Goal: Transaction & Acquisition: Book appointment/travel/reservation

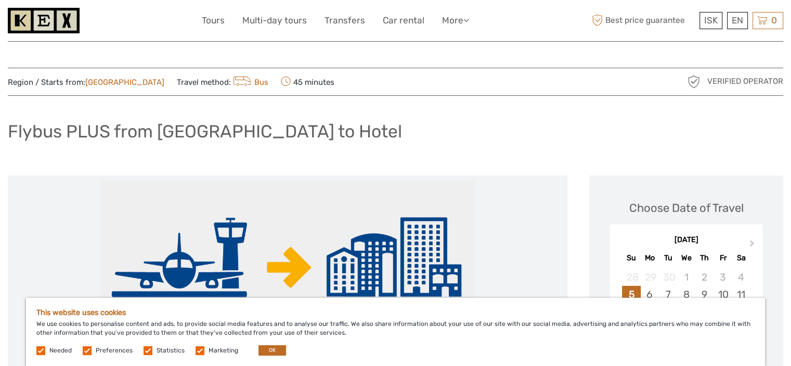
scroll to position [104, 0]
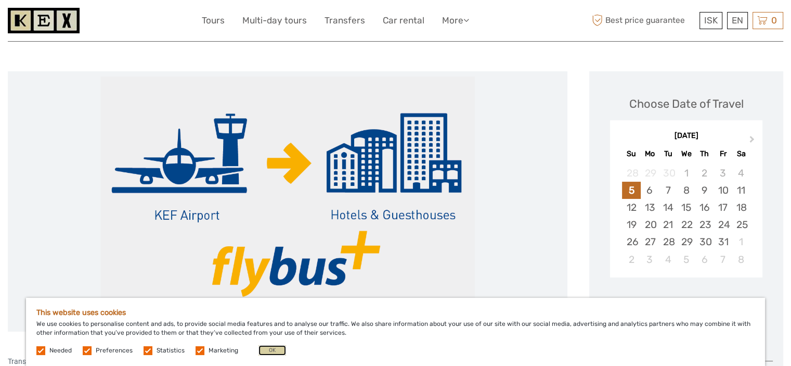
click at [263, 353] on button "OK" at bounding box center [273, 350] width 28 height 10
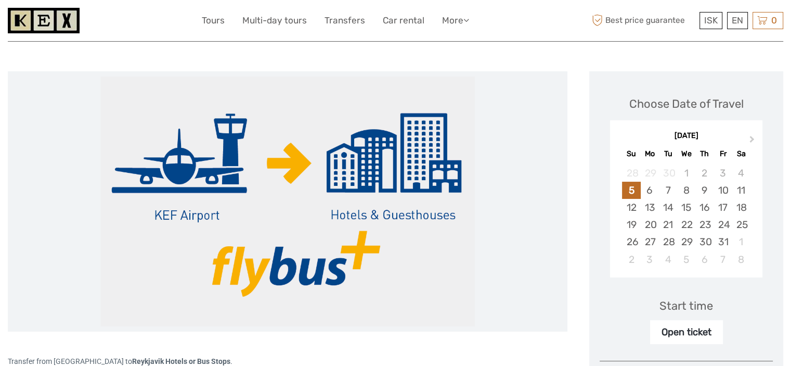
drag, startPoint x: 380, startPoint y: 276, endPoint x: 219, endPoint y: 285, distance: 161.0
click at [219, 285] on img at bounding box center [287, 201] width 375 height 250
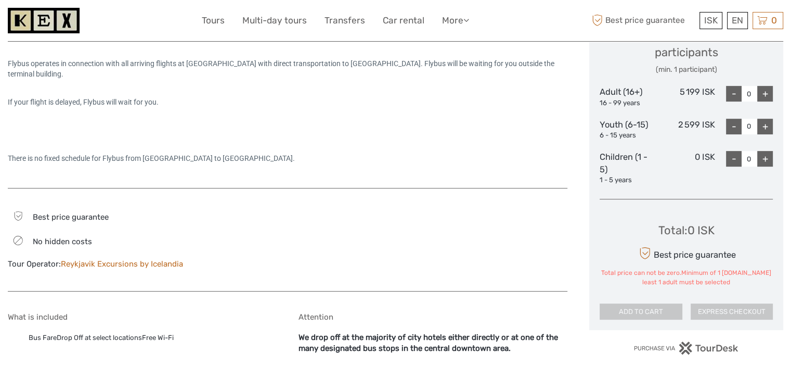
scroll to position [156, 0]
click at [74, 216] on span "Best price guarantee" at bounding box center [71, 216] width 76 height 9
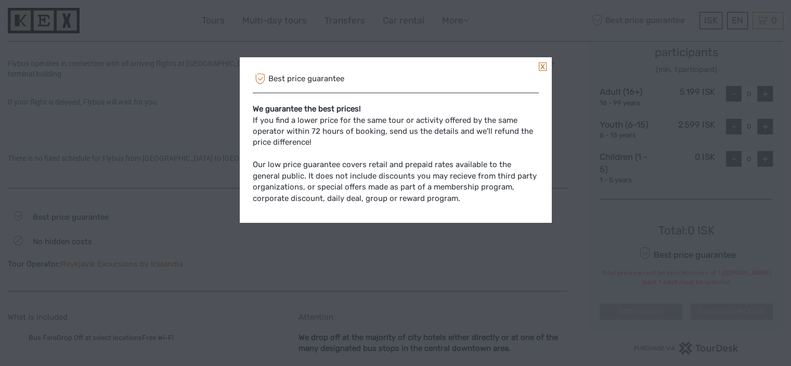
click at [545, 70] on link at bounding box center [543, 66] width 8 height 8
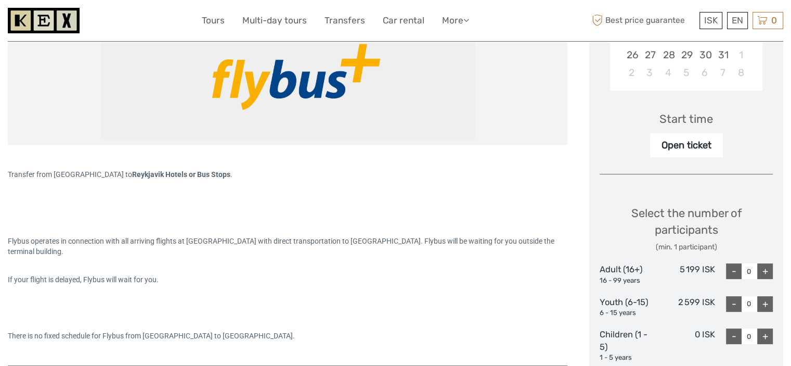
scroll to position [364, 0]
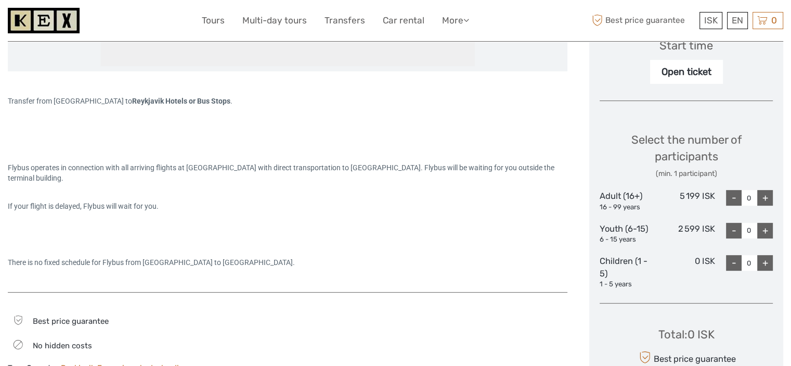
click at [764, 195] on div "+" at bounding box center [766, 198] width 16 height 16
type input "2"
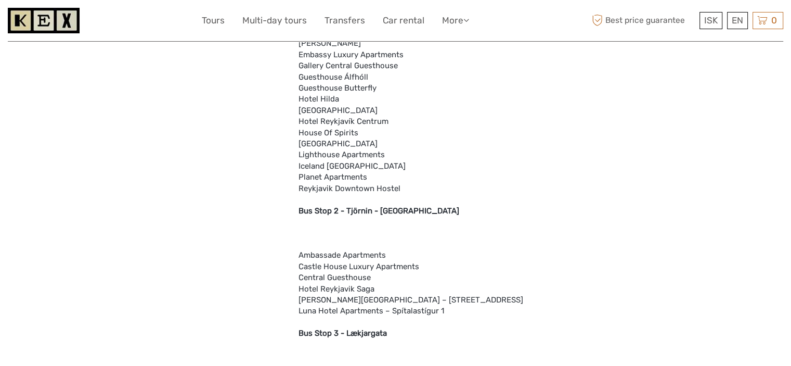
scroll to position [572, 0]
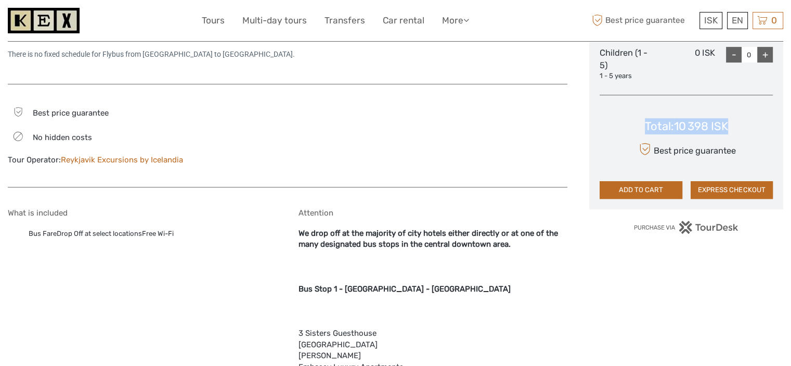
drag, startPoint x: 738, startPoint y: 123, endPoint x: 619, endPoint y: 114, distance: 119.0
click at [619, 114] on div "Total : 10 398 ISK Best price guarantee ADD TO CART EXPRESS CHECKOUT" at bounding box center [686, 151] width 173 height 95
copy div "Total : 10 398 ISK"
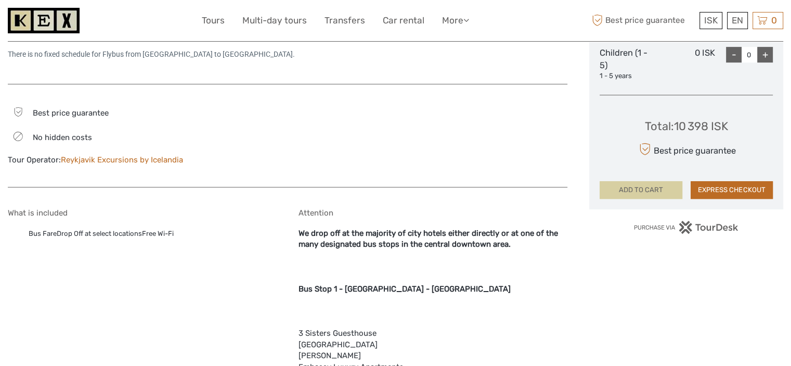
click at [675, 190] on button "ADD TO CART" at bounding box center [641, 190] width 82 height 18
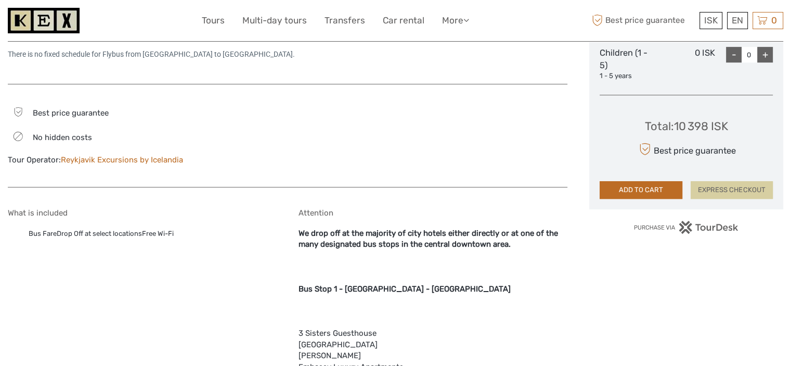
click at [725, 187] on button "EXPRESS CHECKOUT" at bounding box center [732, 190] width 82 height 18
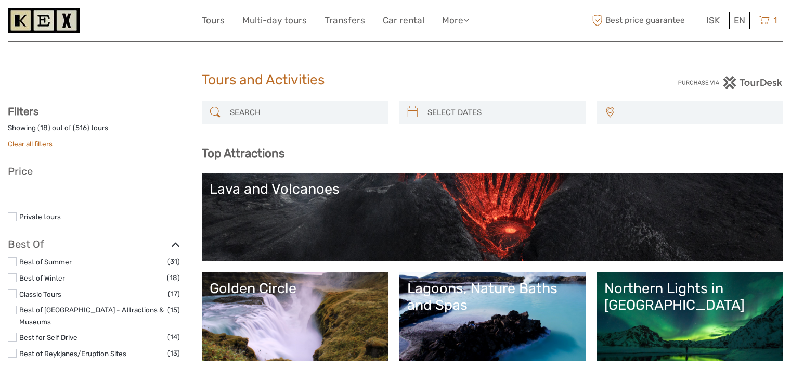
select select
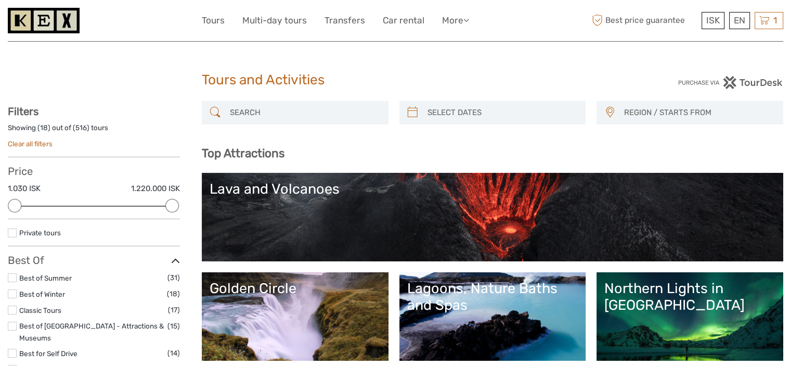
click at [309, 109] on input "search" at bounding box center [305, 113] width 158 height 18
click at [304, 134] on div "REGION / STARTS FROM Capital Region North Reykjanes / Keflavík South Southeast …" at bounding box center [493, 118] width 582 height 34
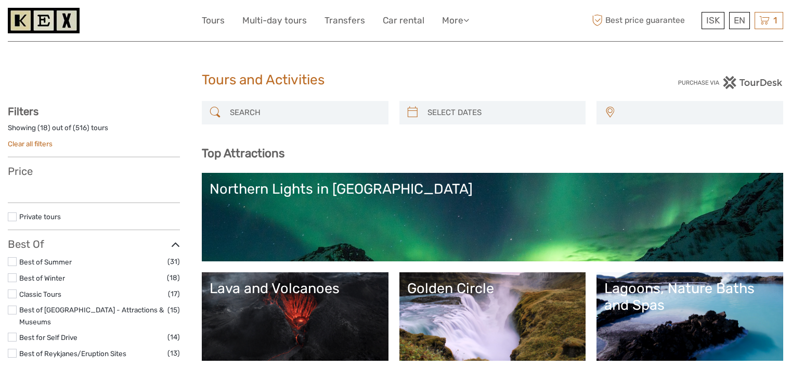
select select
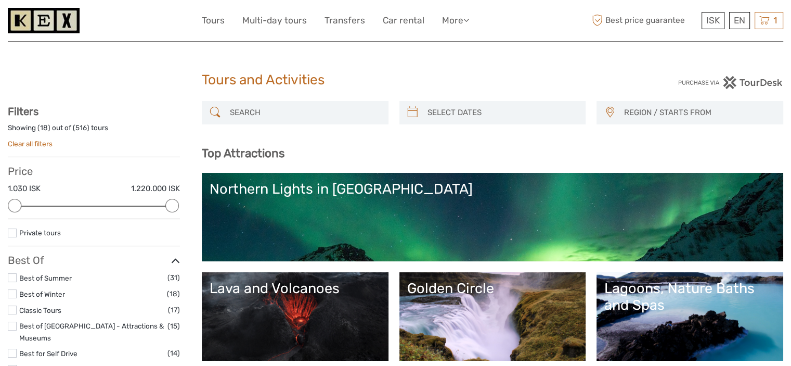
click at [330, 119] on input "search" at bounding box center [305, 113] width 158 height 18
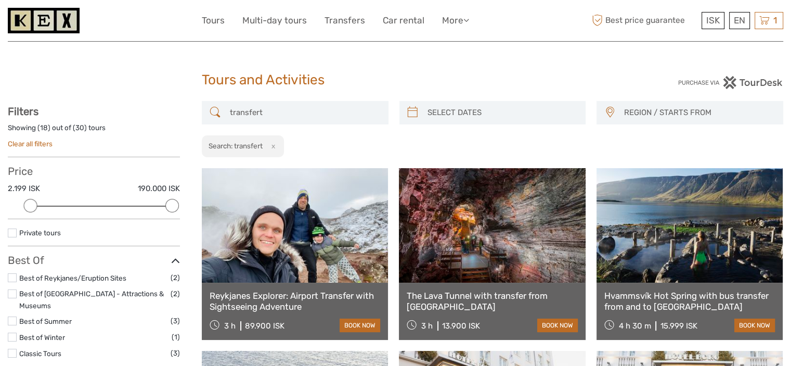
type input "transfert"
type input "05/10/2025"
click at [481, 114] on input "search" at bounding box center [503, 113] width 158 height 18
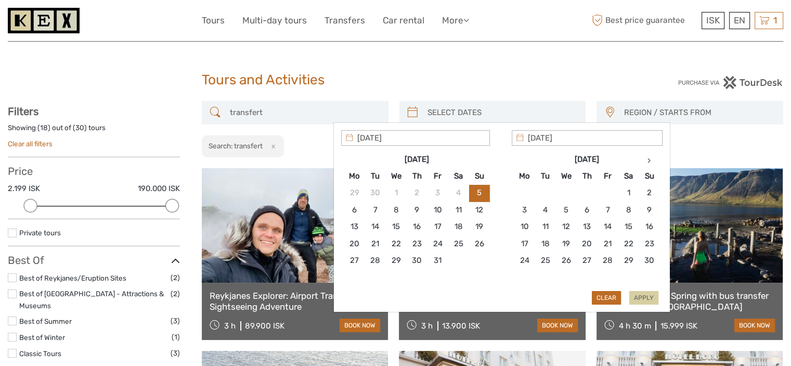
type input "05/10/2025"
click at [645, 296] on button "Apply" at bounding box center [644, 298] width 29 height 14
type input "05/10/2025 - 05/10/2025"
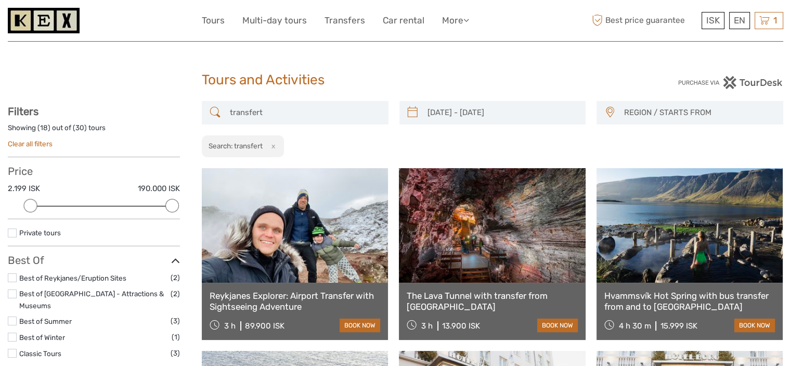
click at [636, 109] on div "transfert 05/10/2025 - 05/10/2025 REGION / STARTS FROM Capital Region North Rey…" at bounding box center [493, 129] width 582 height 57
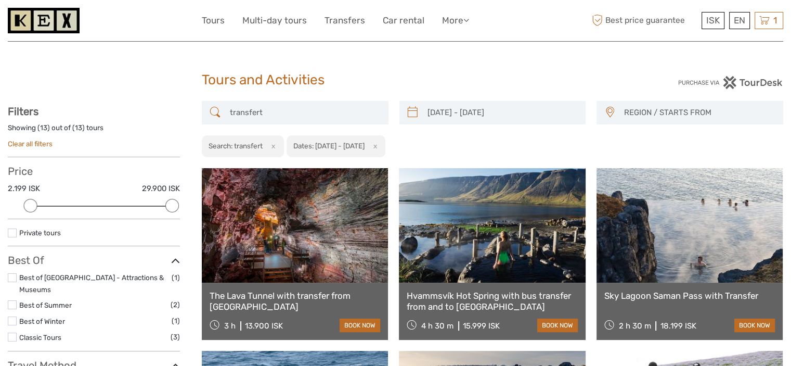
drag, startPoint x: 271, startPoint y: 111, endPoint x: 200, endPoint y: 107, distance: 70.9
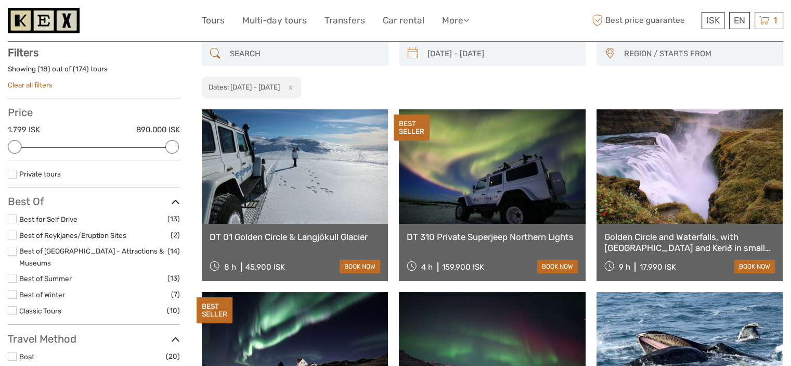
scroll to position [59, 0]
click at [177, 199] on icon at bounding box center [175, 202] width 9 height 14
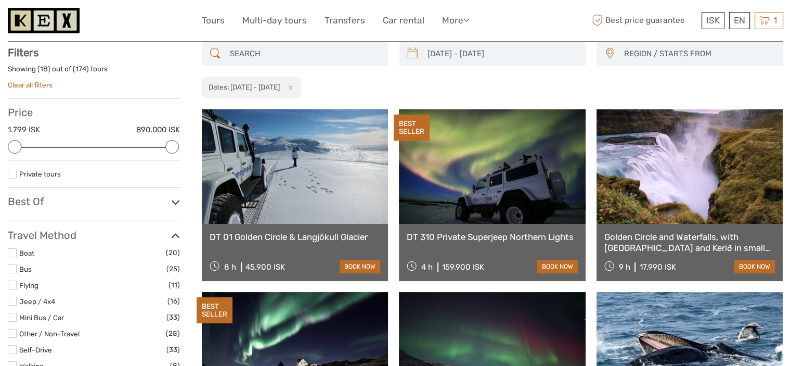
click at [173, 236] on icon at bounding box center [175, 236] width 9 height 14
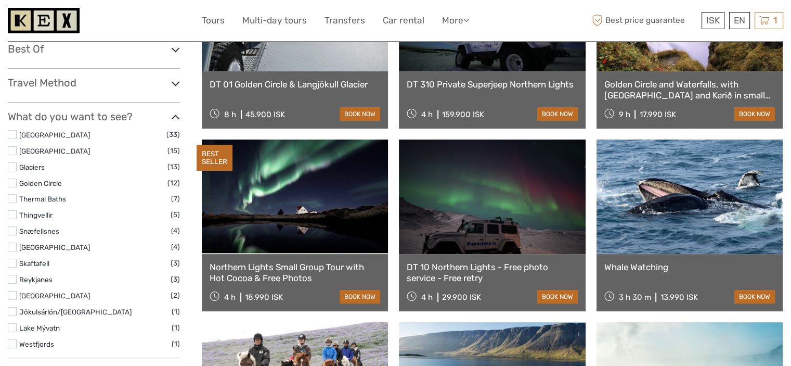
scroll to position [215, 0]
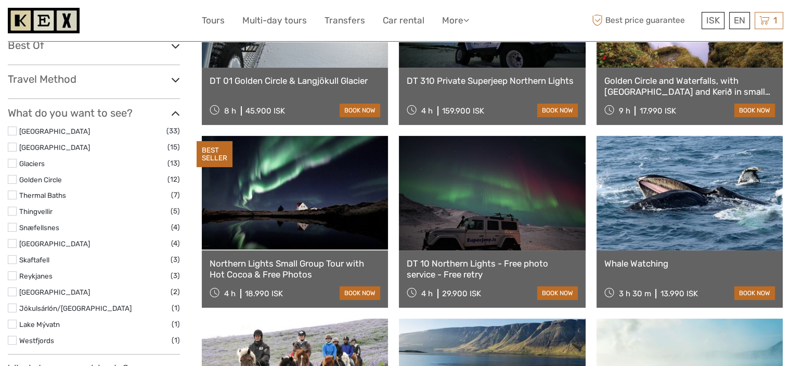
click at [14, 129] on label at bounding box center [12, 130] width 9 height 9
click at [0, 0] on input "checkbox" at bounding box center [0, 0] width 0 height 0
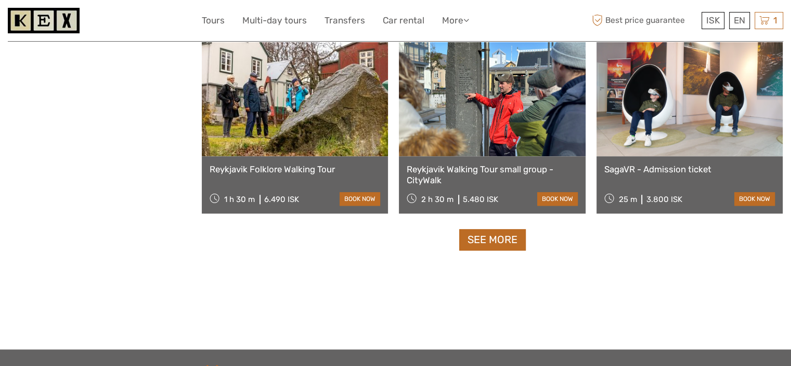
scroll to position [1100, 0]
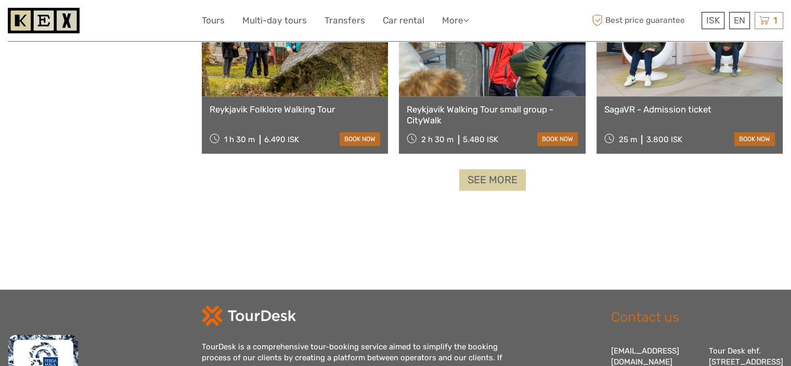
click at [514, 171] on link "See more" at bounding box center [492, 179] width 67 height 21
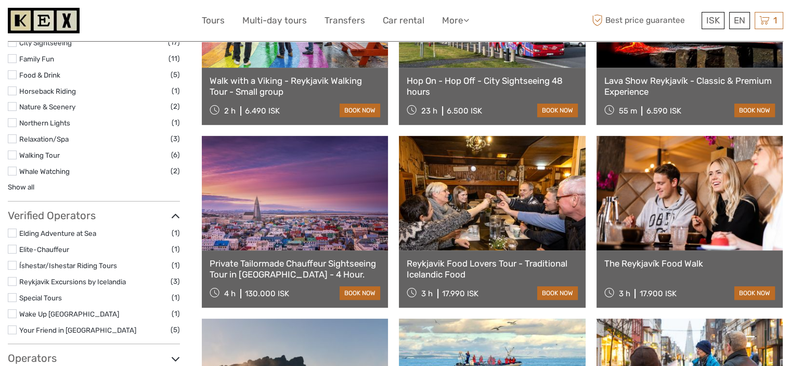
scroll to position [502, 0]
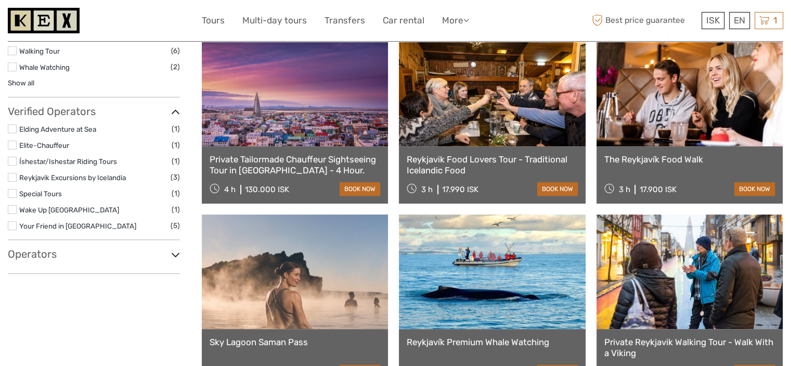
click at [177, 250] on icon at bounding box center [175, 255] width 9 height 14
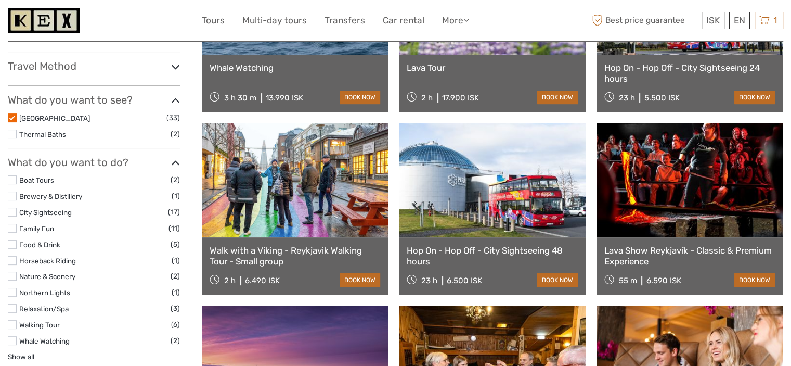
scroll to position [33, 0]
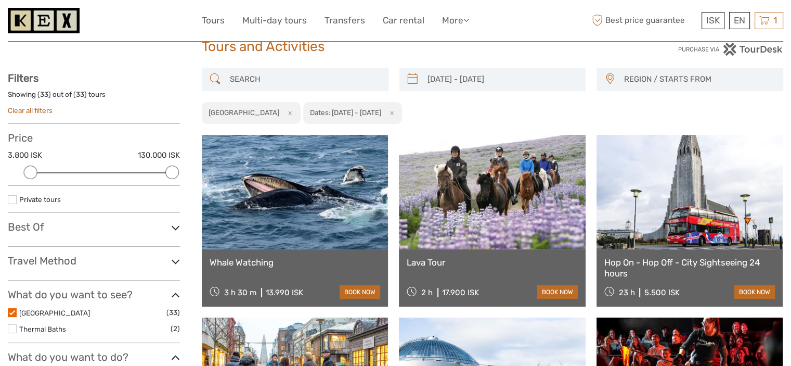
click at [11, 313] on label at bounding box center [12, 312] width 9 height 9
click at [0, 0] on input "checkbox" at bounding box center [0, 0] width 0 height 0
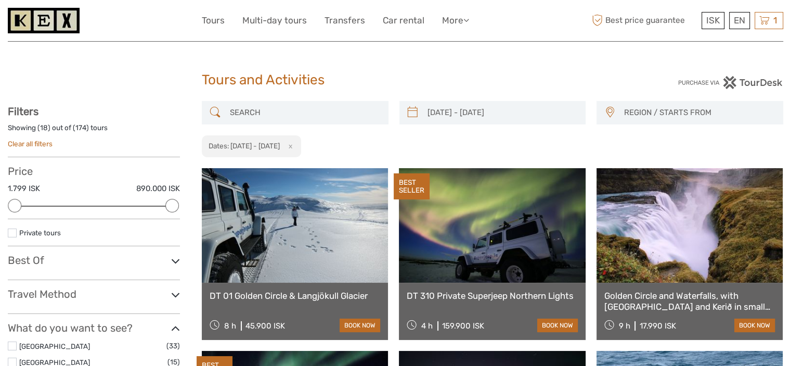
click at [148, 295] on h3 "Travel Method" at bounding box center [94, 294] width 172 height 12
click at [354, 20] on link "Transfers" at bounding box center [345, 20] width 41 height 15
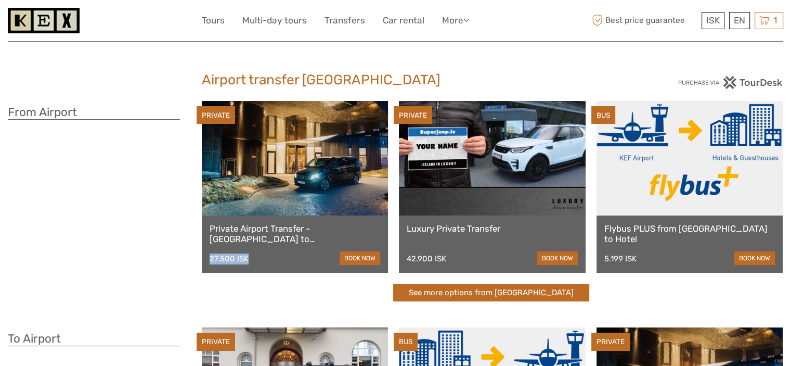
drag, startPoint x: 258, startPoint y: 256, endPoint x: 207, endPoint y: 255, distance: 51.5
click at [207, 255] on div "Private Airport Transfer - Keflavík airport to Reykjavík 27.500 ISK book now" at bounding box center [295, 243] width 186 height 57
copy div "27.500 ISK"
click at [753, 260] on link "book now" at bounding box center [755, 258] width 41 height 14
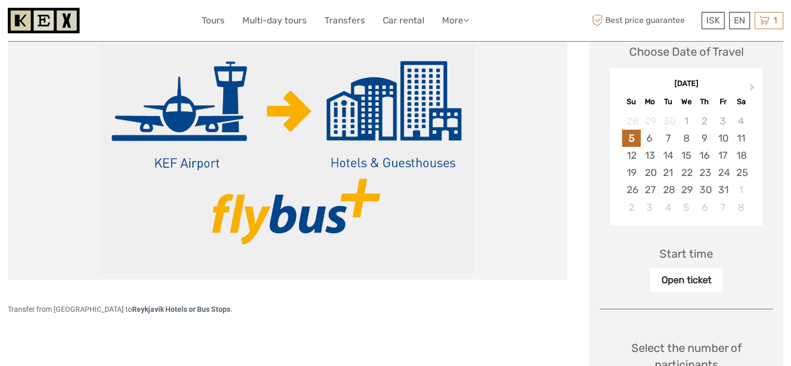
scroll to position [260, 0]
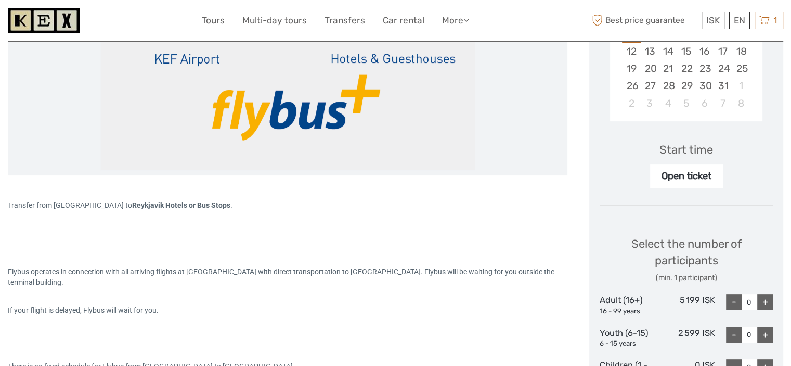
click at [681, 176] on div "Open ticket" at bounding box center [686, 176] width 73 height 24
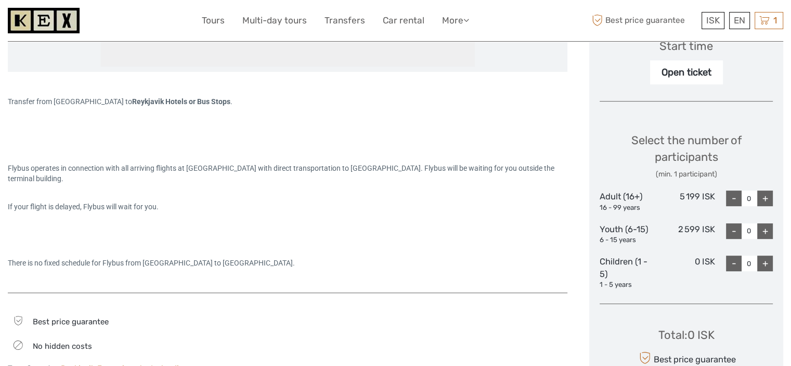
scroll to position [364, 0]
click at [770, 196] on div "+" at bounding box center [766, 198] width 16 height 16
type input "2"
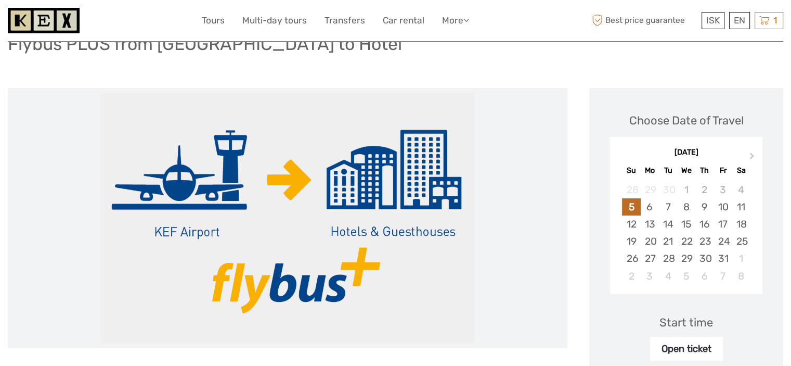
scroll to position [0, 0]
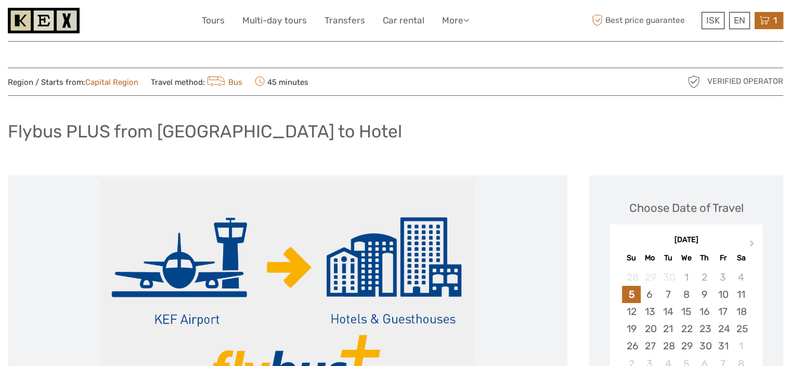
click at [765, 18] on icon at bounding box center [765, 20] width 10 height 13
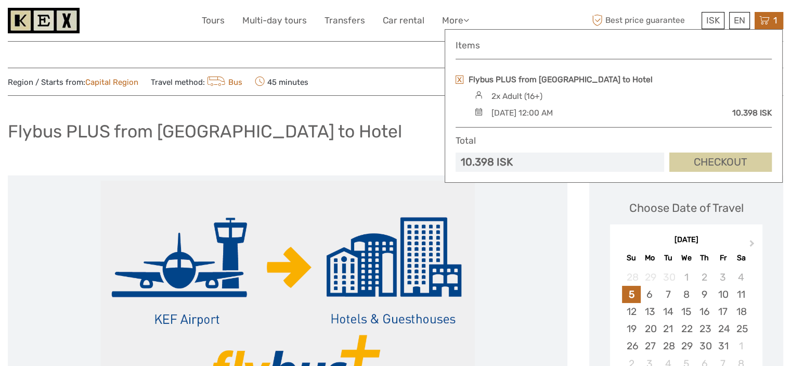
click at [736, 162] on link "Checkout" at bounding box center [721, 161] width 103 height 19
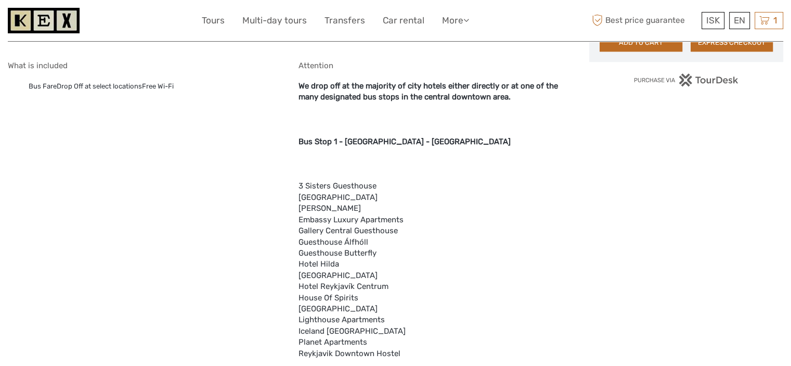
scroll to position [729, 0]
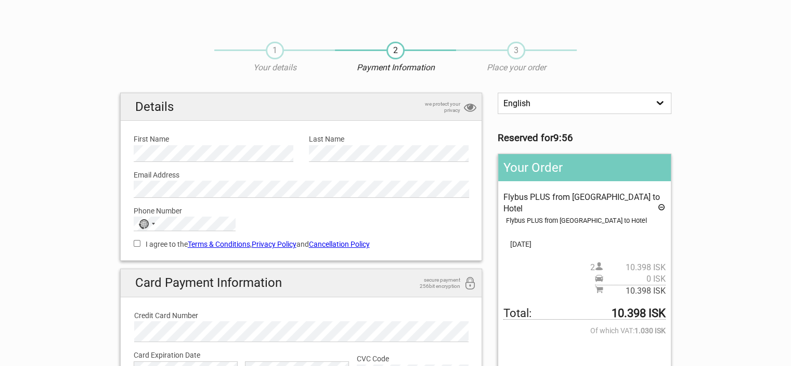
click at [615, 99] on select "English Español Deutsch" at bounding box center [584, 103] width 173 height 21
